Goal: Information Seeking & Learning: Learn about a topic

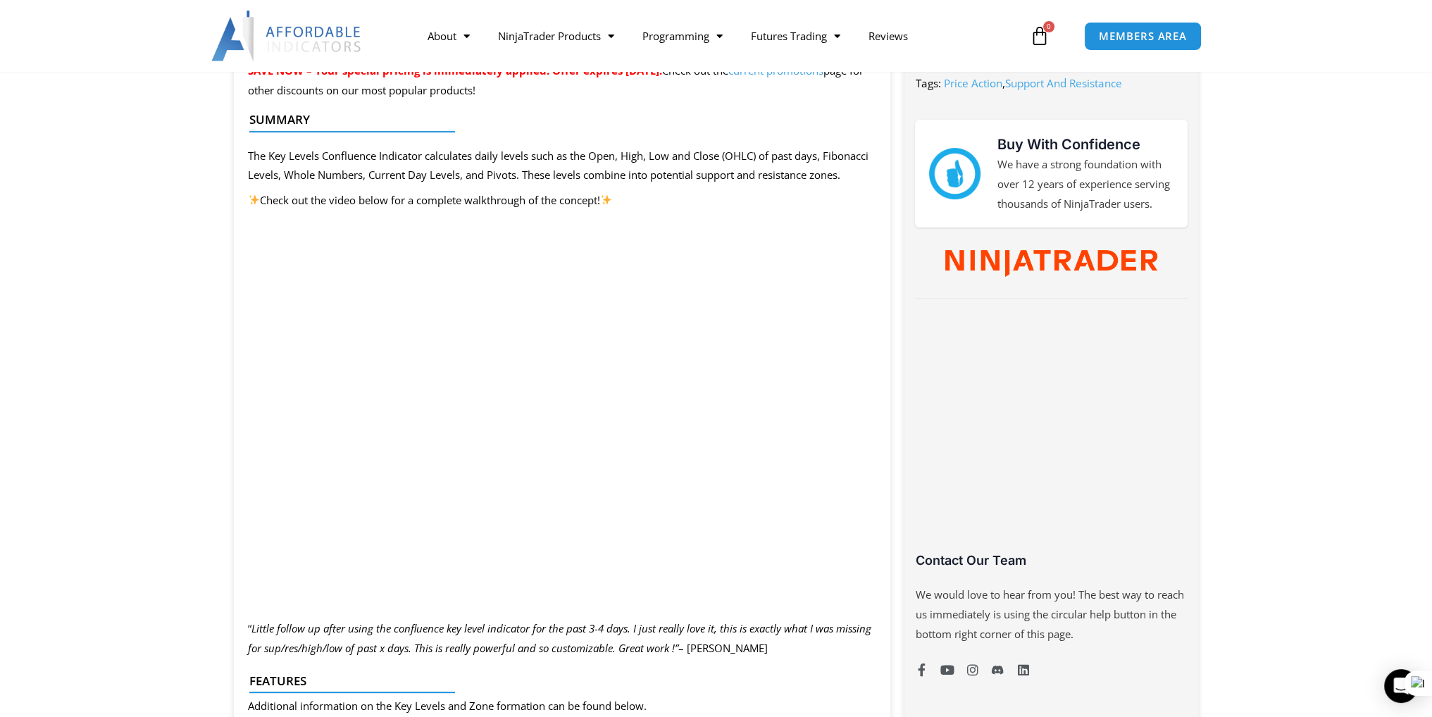
scroll to position [657, 0]
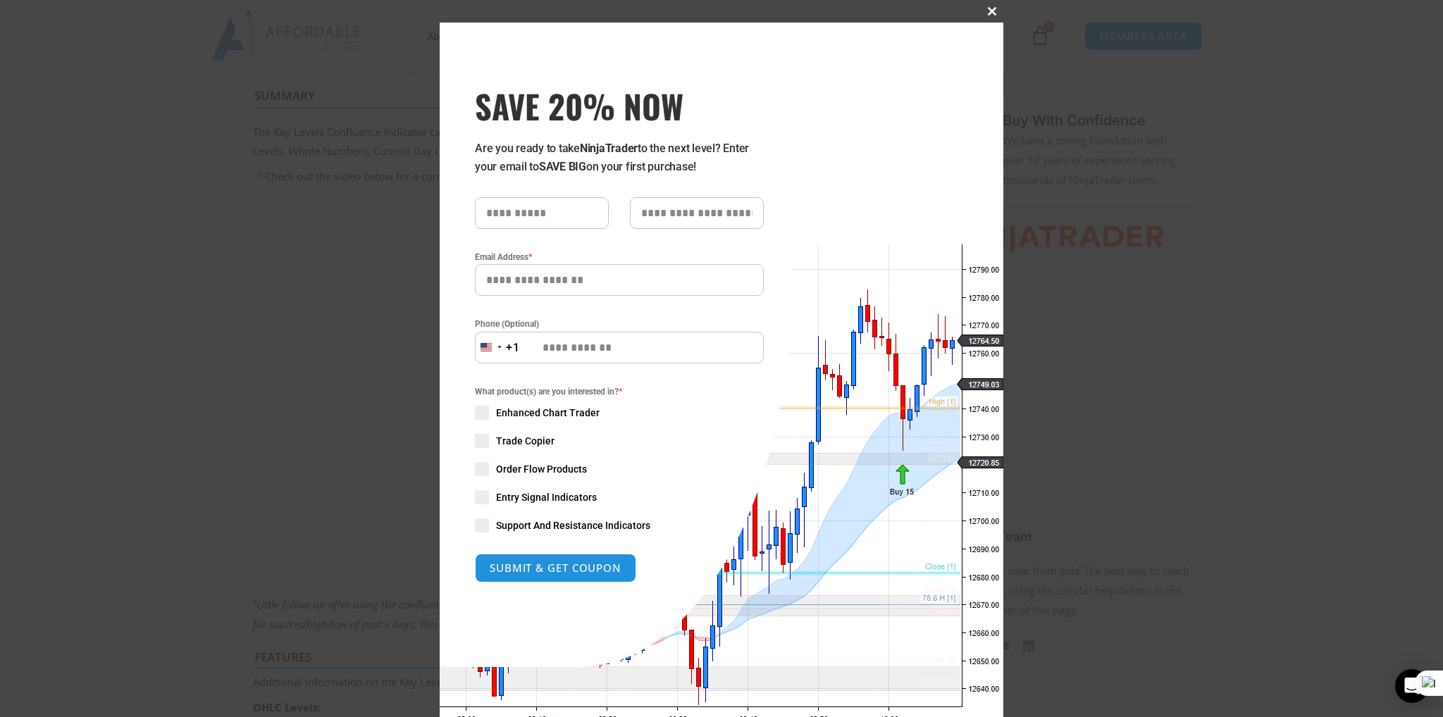
click at [984, 14] on span at bounding box center [992, 11] width 23 height 8
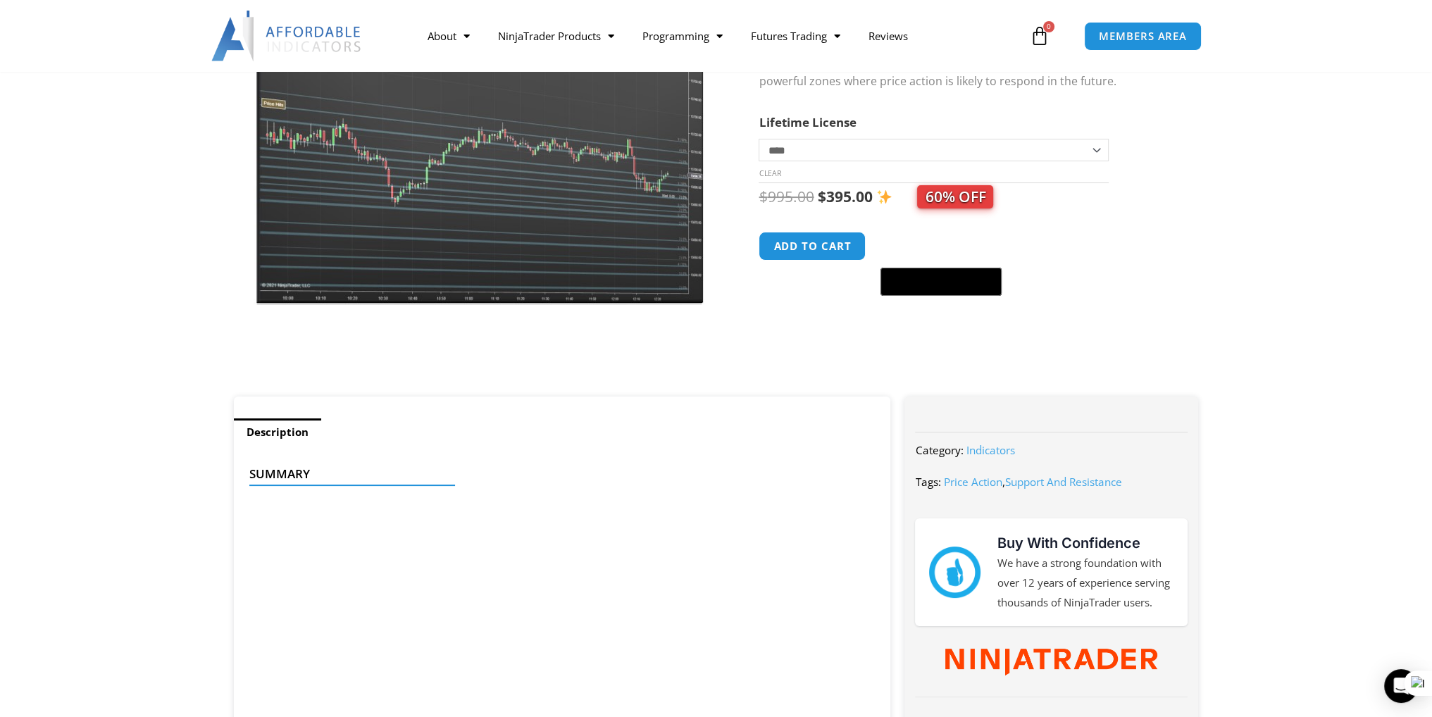
scroll to position [423, 0]
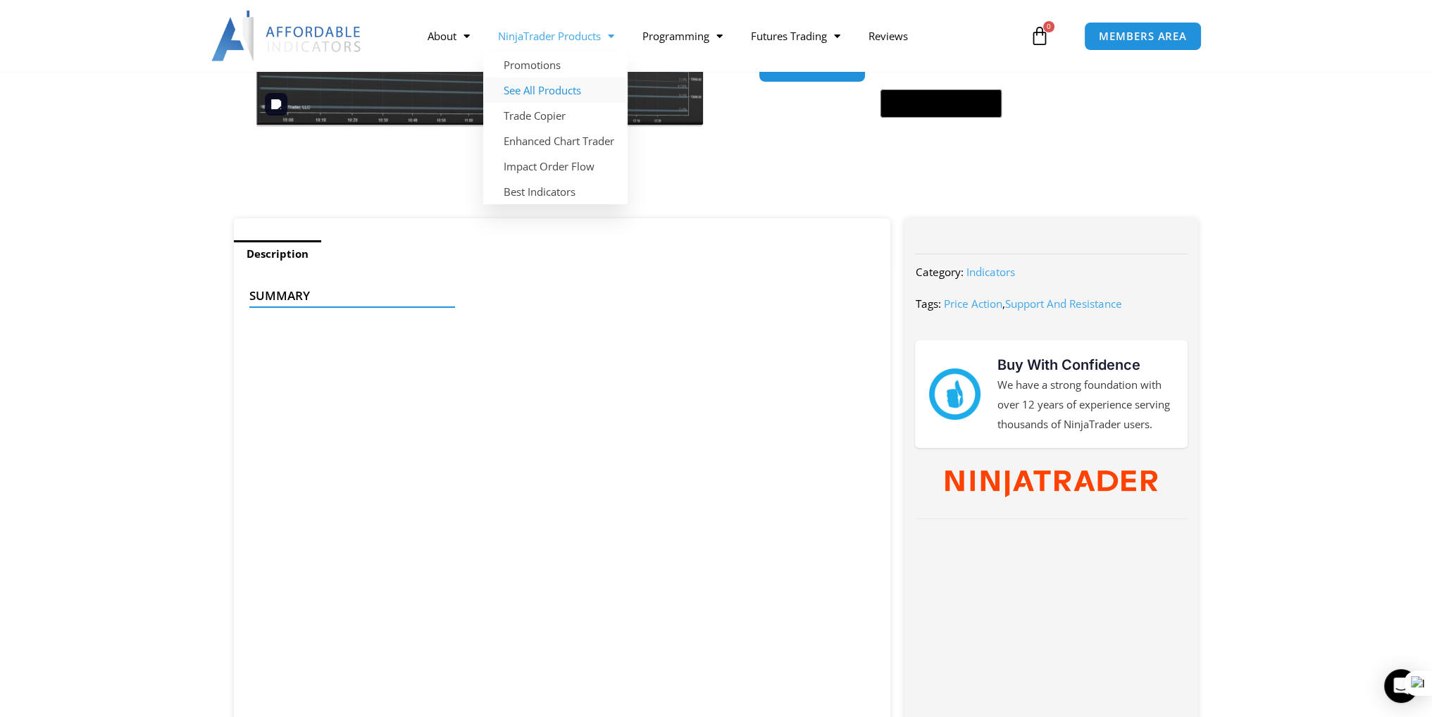
click at [546, 94] on link "See All Products" at bounding box center [555, 89] width 144 height 25
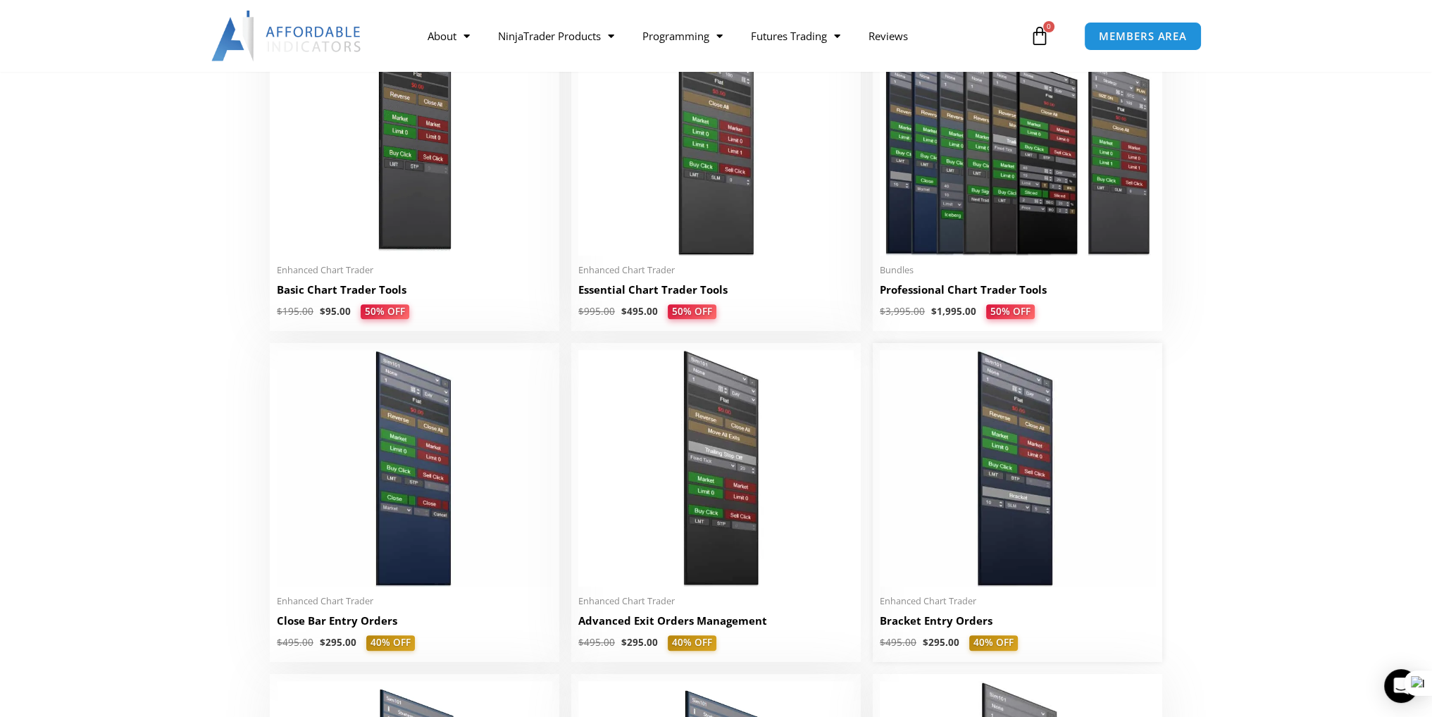
scroll to position [704, 0]
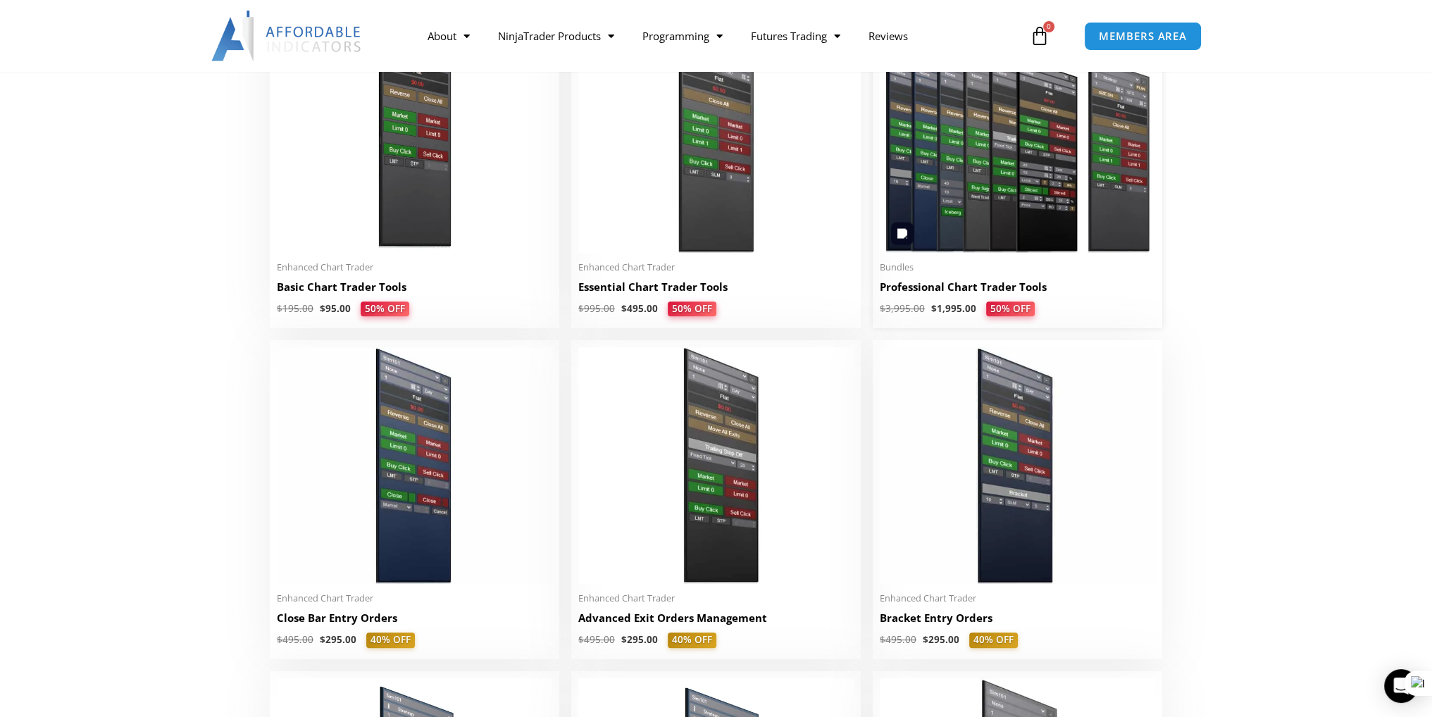
click at [968, 181] on img at bounding box center [1017, 133] width 275 height 237
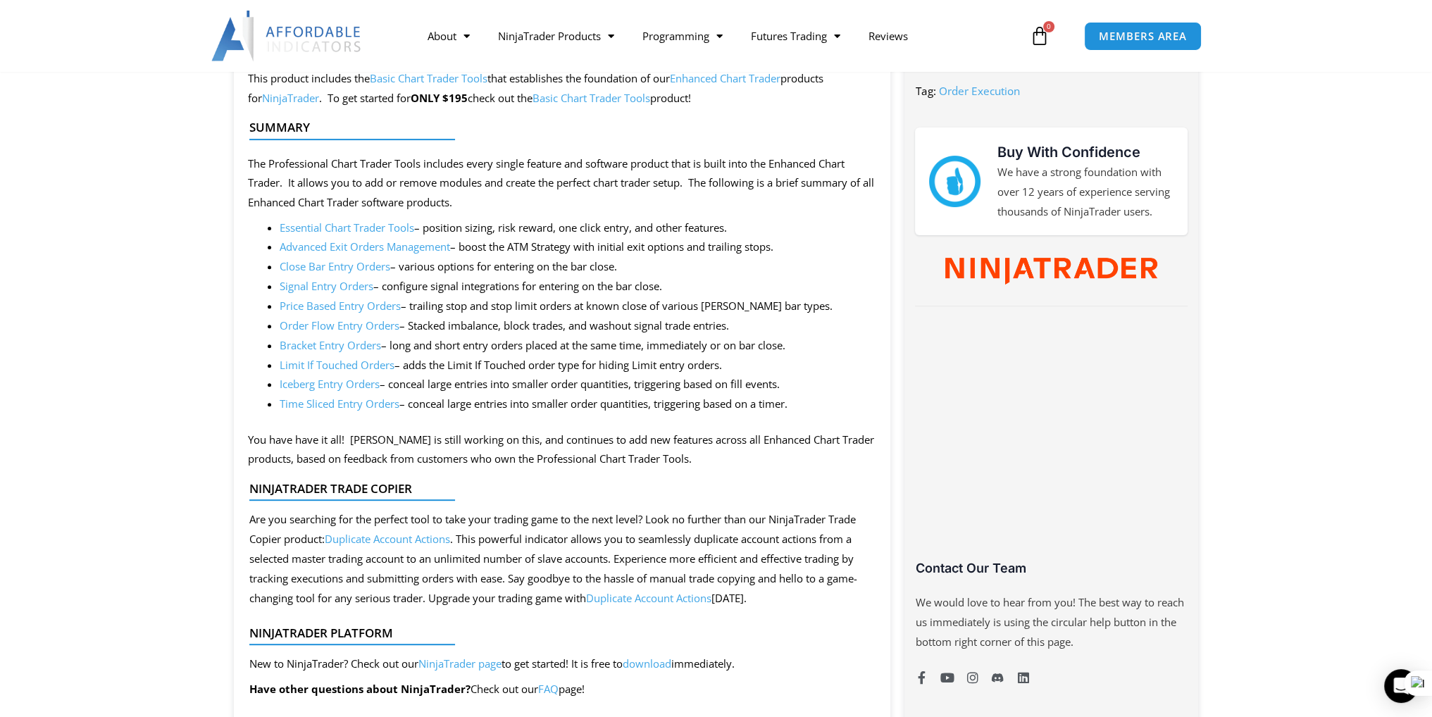
scroll to position [610, 0]
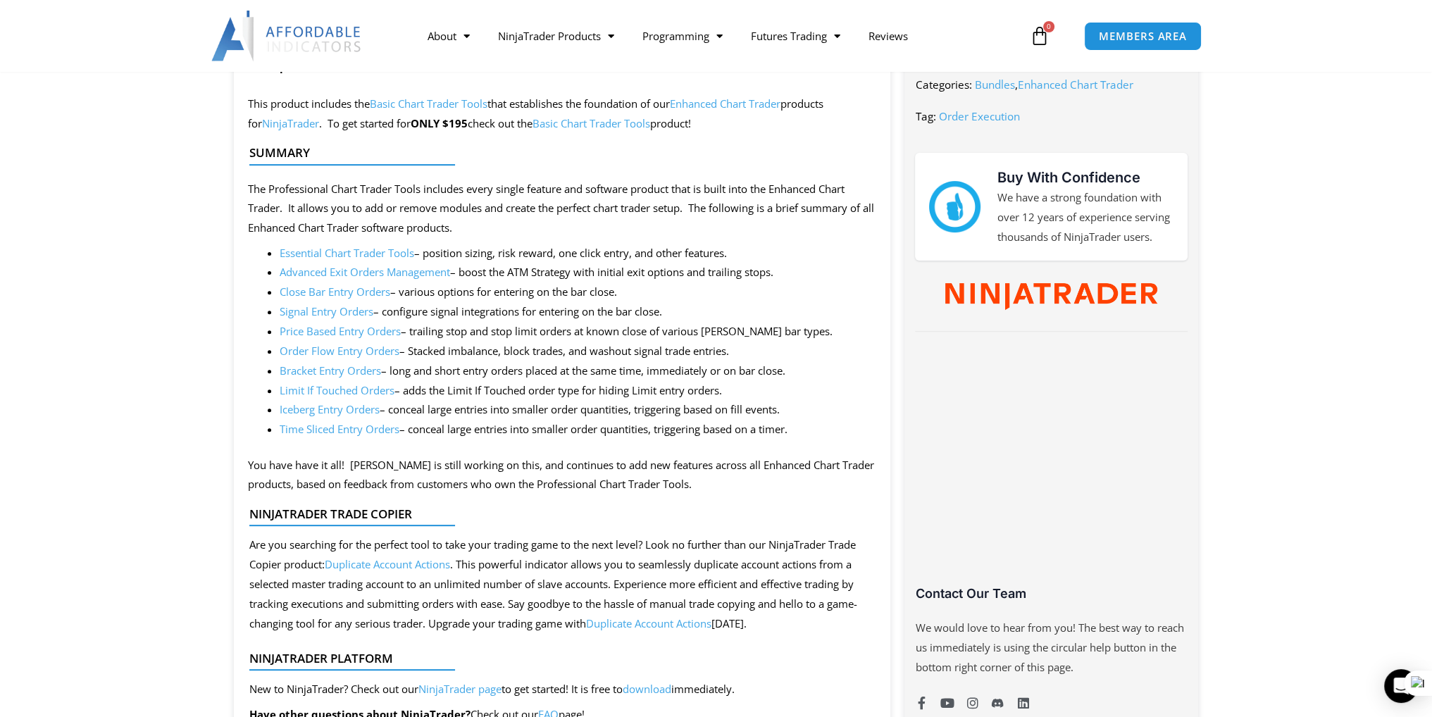
drag, startPoint x: 700, startPoint y: 311, endPoint x: 237, endPoint y: 302, distance: 463.6
click at [237, 302] on div "This product includes the Basic Chart Trader Tools that establishes the foundat…" at bounding box center [562, 510] width 657 height 860
click at [148, 297] on section "Description This product includes the Basic Chart Trader Tools that establishes…" at bounding box center [716, 551] width 1432 height 1040
drag, startPoint x: 812, startPoint y: 330, endPoint x: 483, endPoint y: 339, distance: 329.1
click at [483, 339] on li "Price Based Entry Orders – trailing stop and stop limit orders at known close o…" at bounding box center [578, 332] width 597 height 20
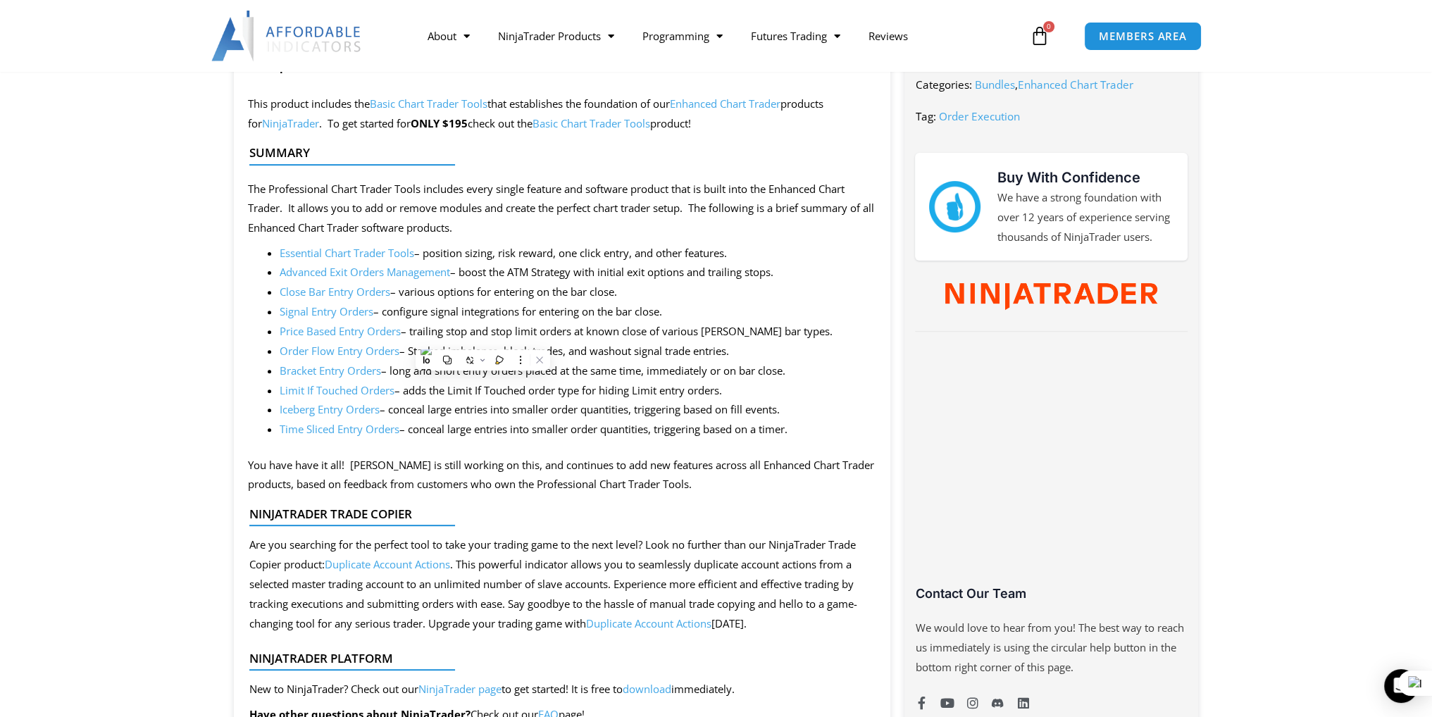
click at [815, 357] on li "Order Flow Entry Orders – Stacked imbalance, block trades, and washout signal t…" at bounding box center [578, 352] width 597 height 20
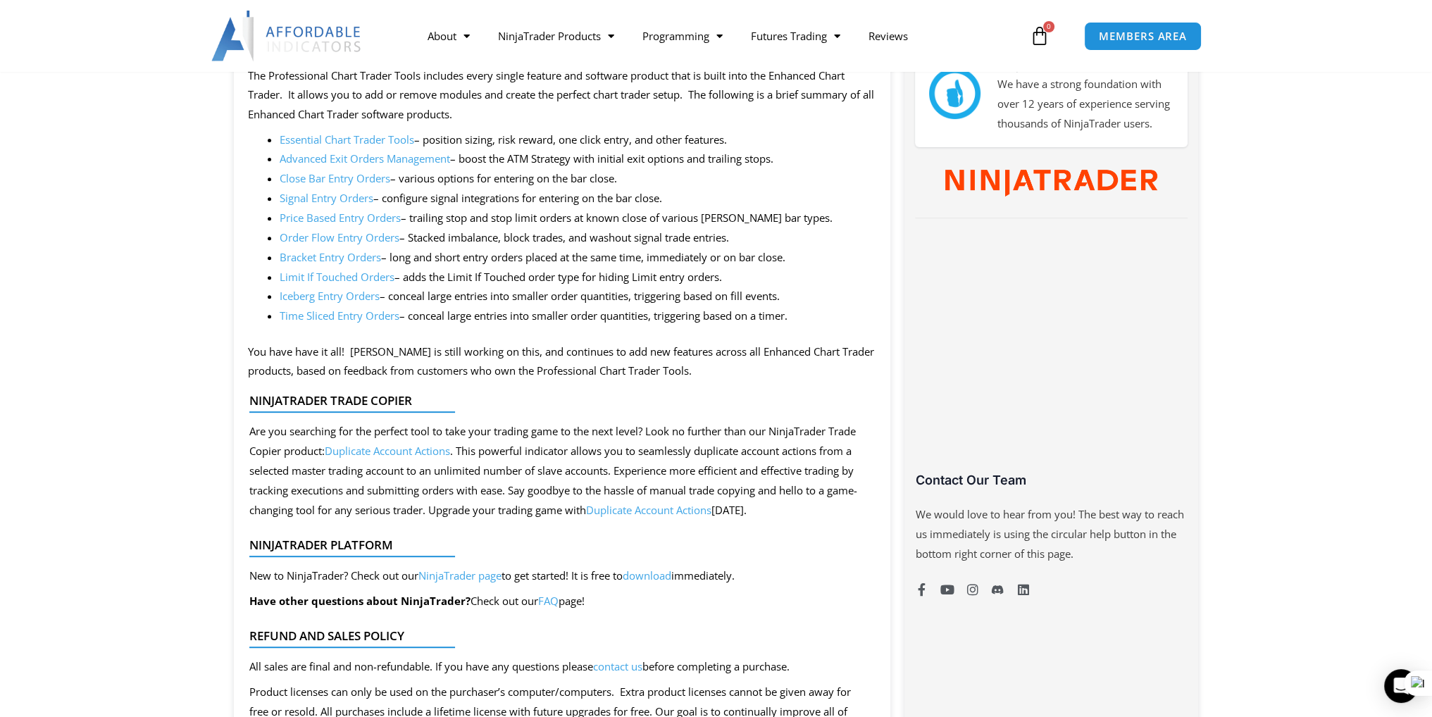
scroll to position [704, 0]
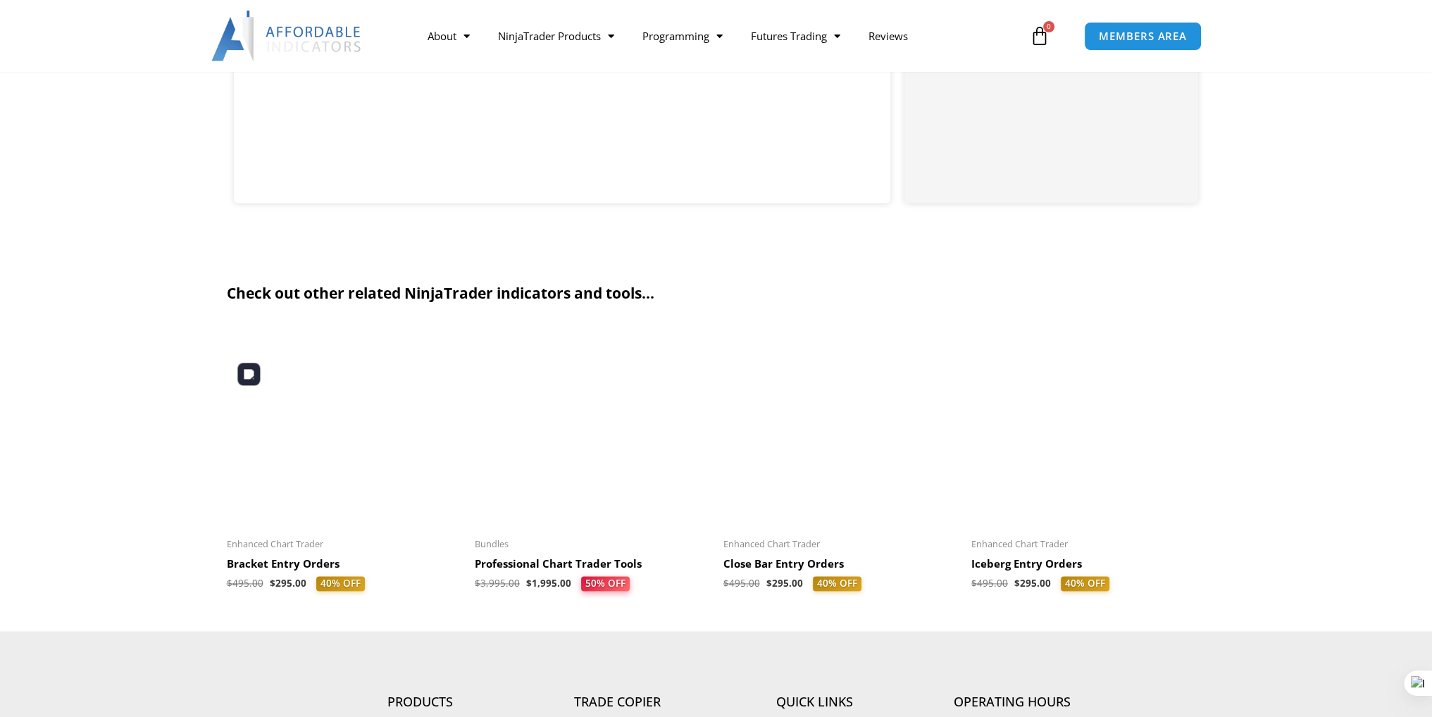
scroll to position [2489, 0]
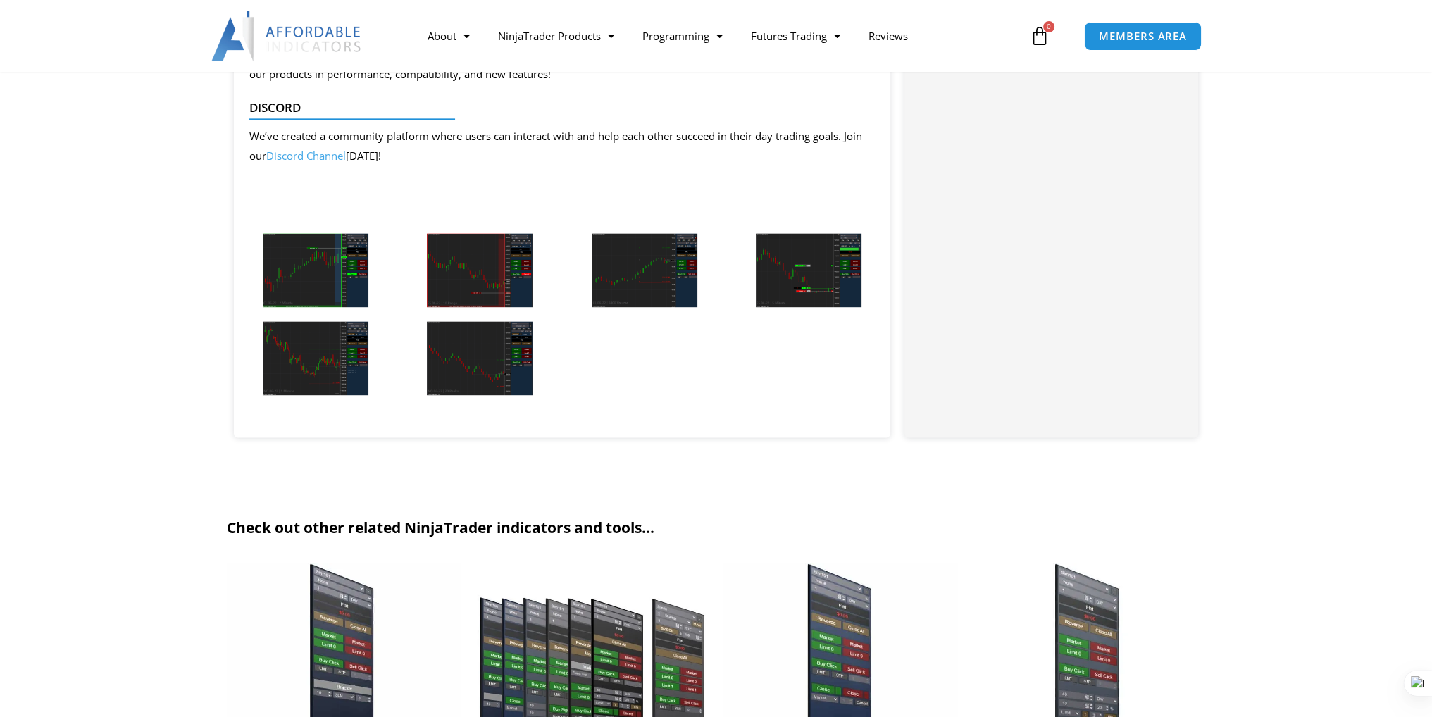
click at [304, 260] on img at bounding box center [316, 270] width 106 height 74
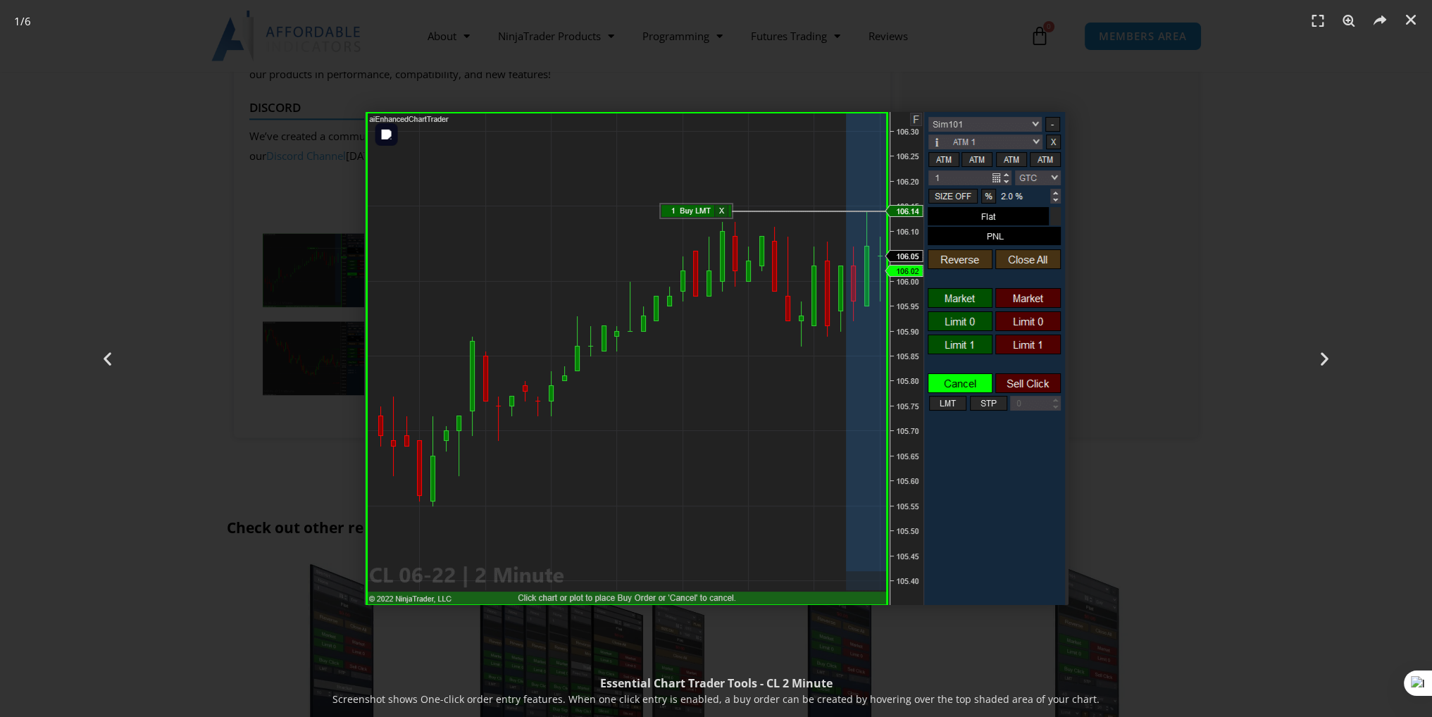
scroll to position [3103, 0]
click at [1326, 353] on icon "Next slide" at bounding box center [1325, 359] width 18 height 18
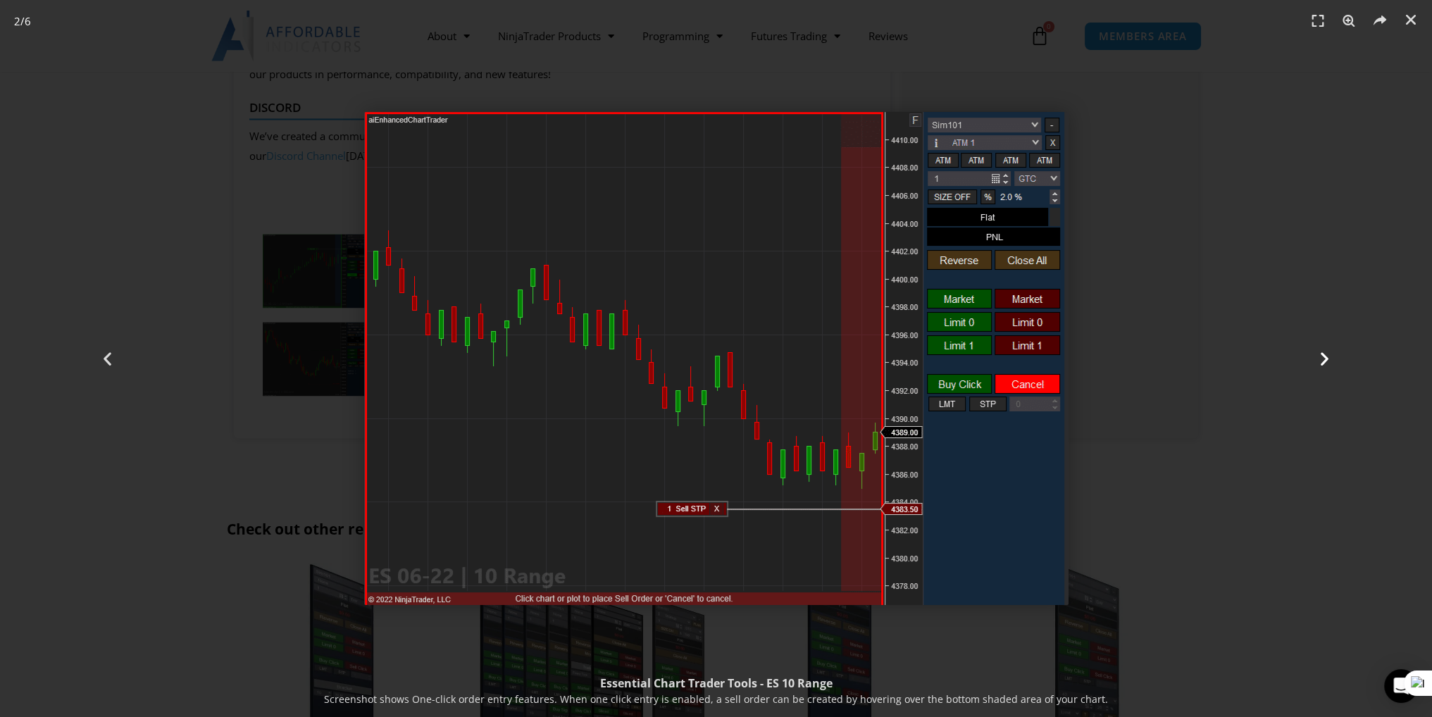
click at [1325, 363] on icon "Next slide" at bounding box center [1325, 359] width 18 height 18
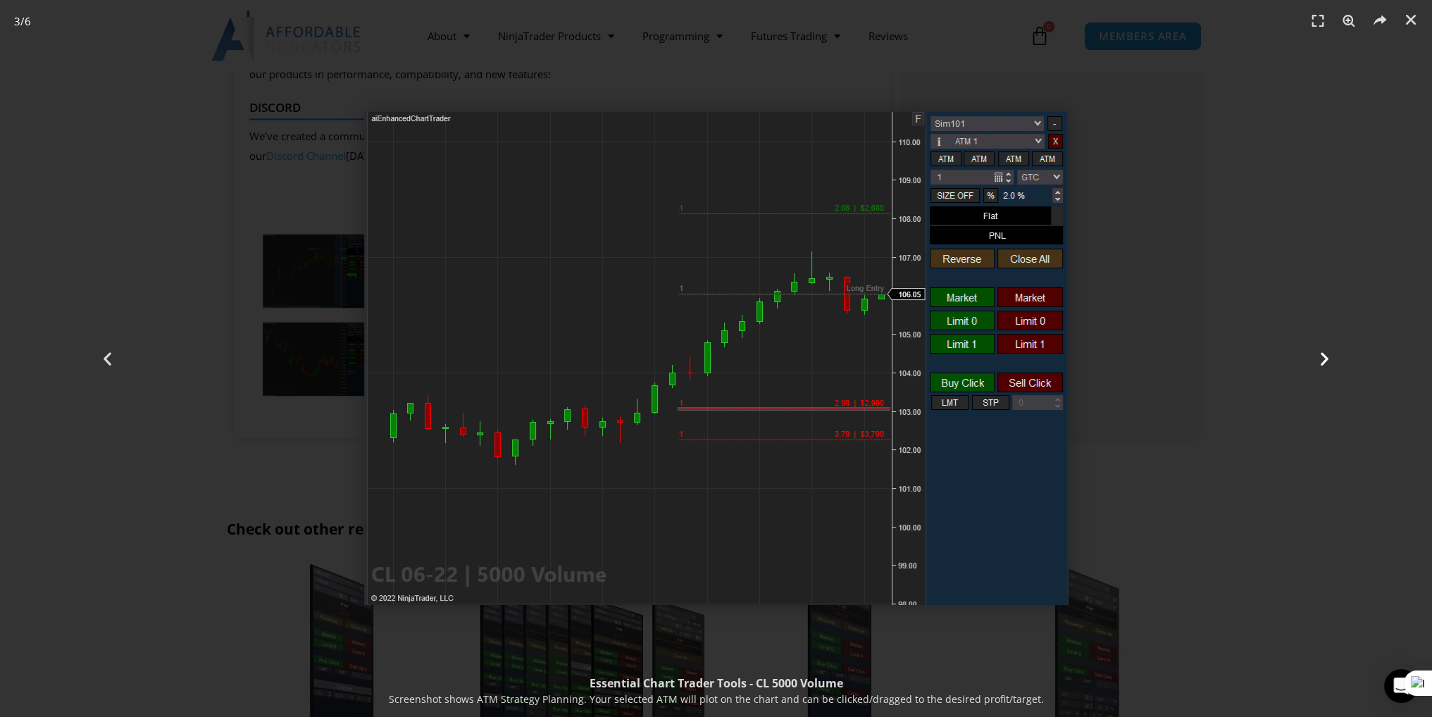
click at [1313, 362] on div "Next" at bounding box center [1324, 358] width 215 height 717
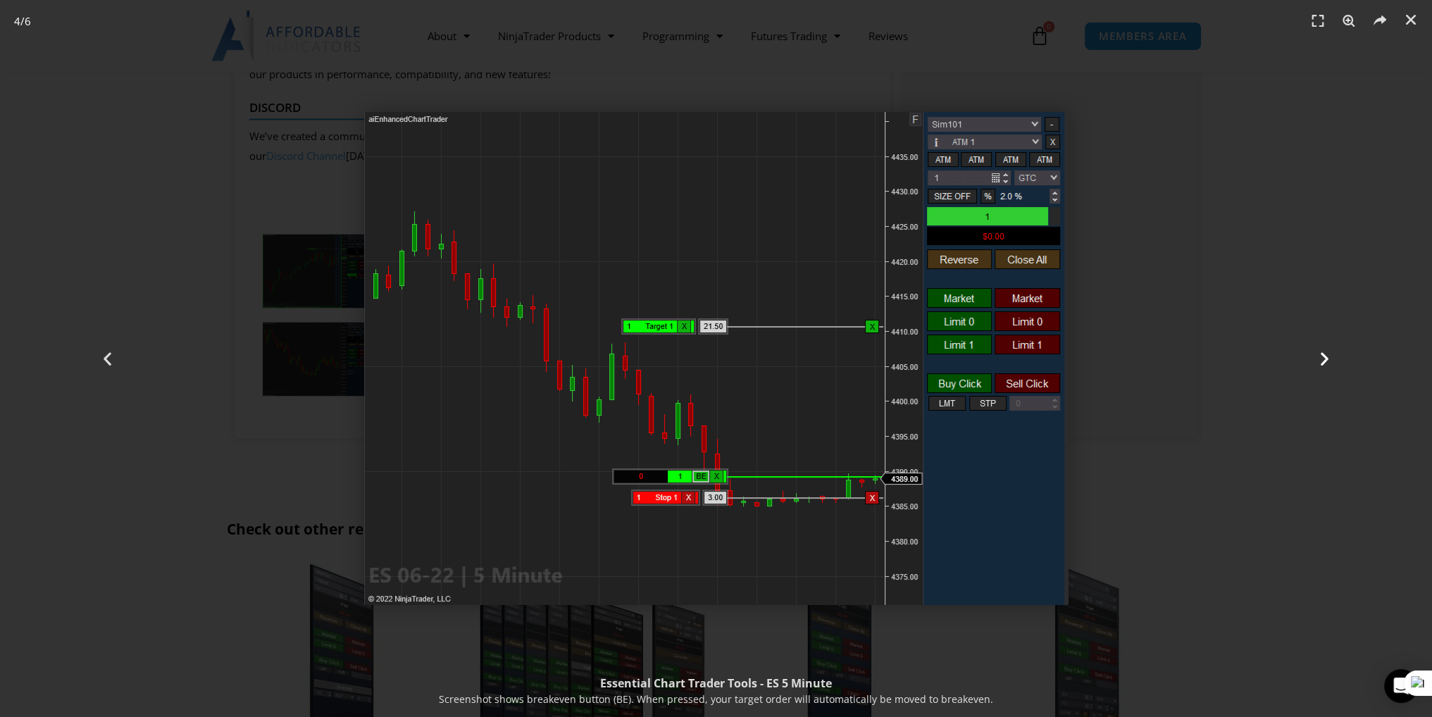
click at [1333, 359] on icon "Next slide" at bounding box center [1325, 359] width 18 height 18
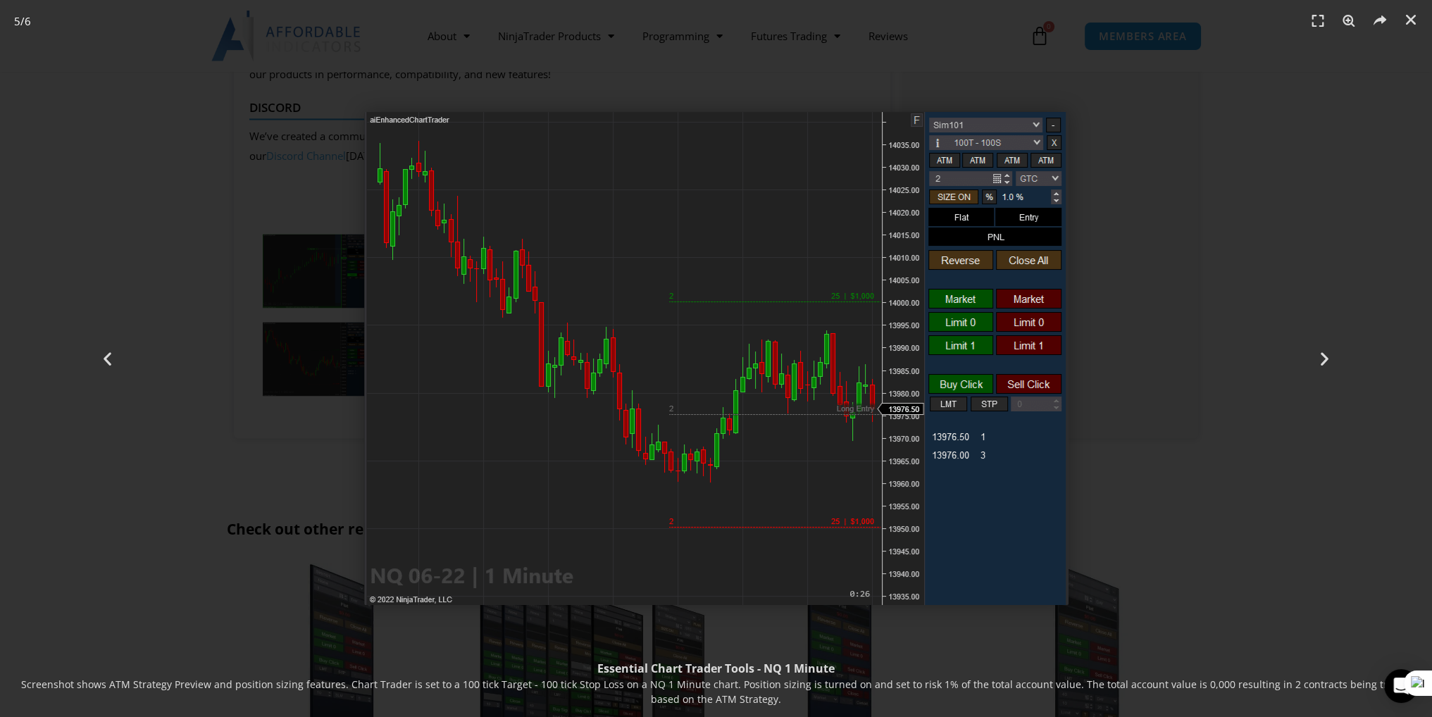
click at [1189, 332] on div "5 / 6" at bounding box center [716, 358] width 1334 height 619
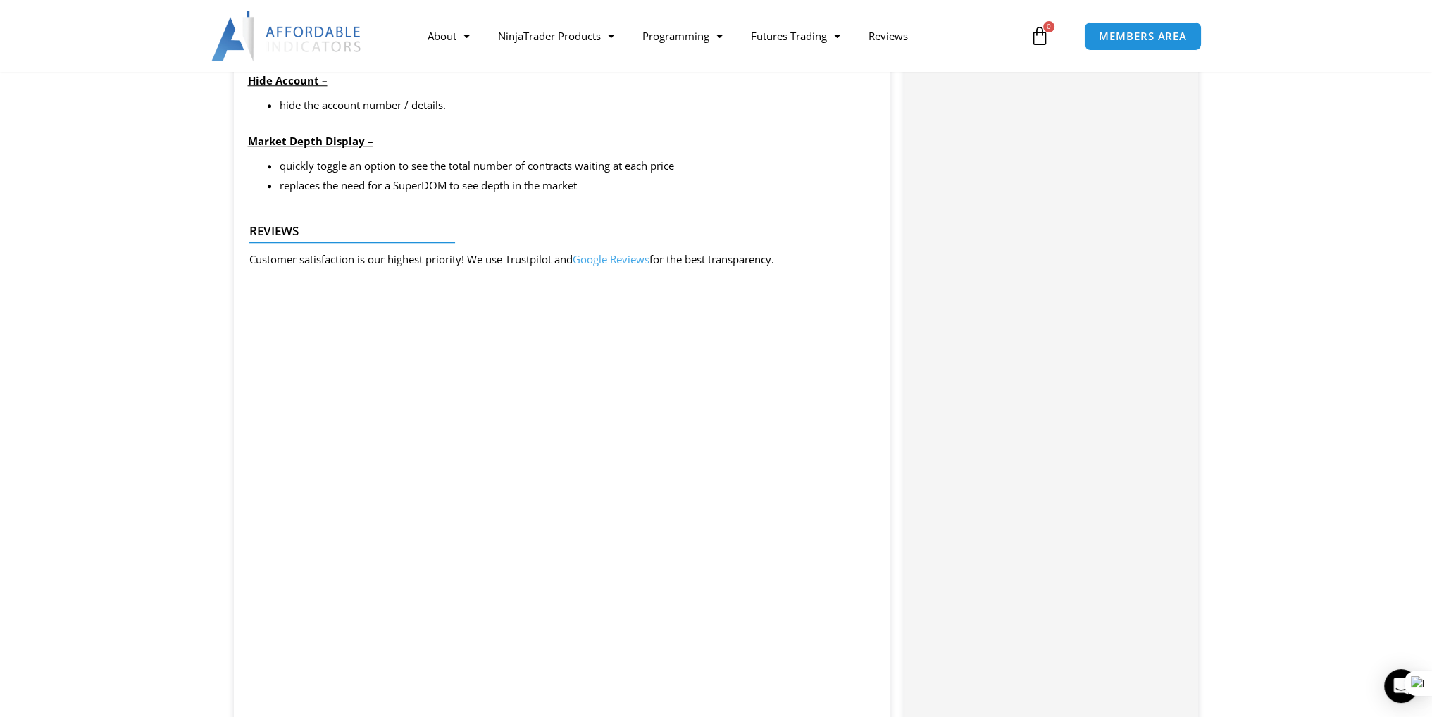
scroll to position [1832, 0]
